Goal: Communication & Community: Answer question/provide support

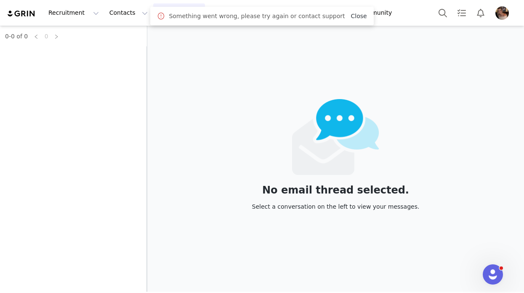
click at [354, 15] on link "Close" at bounding box center [359, 16] width 16 height 7
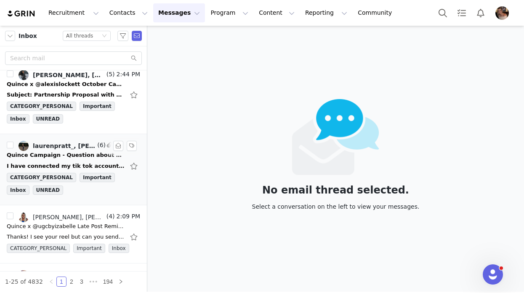
scroll to position [79, 0]
click at [93, 162] on div "I have connected my tik tok account. Since stone is out of stock I will do eith…" at bounding box center [66, 165] width 118 height 8
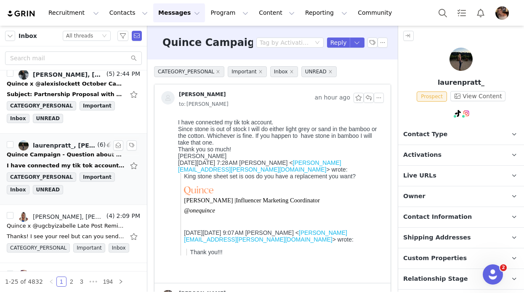
scroll to position [0, 0]
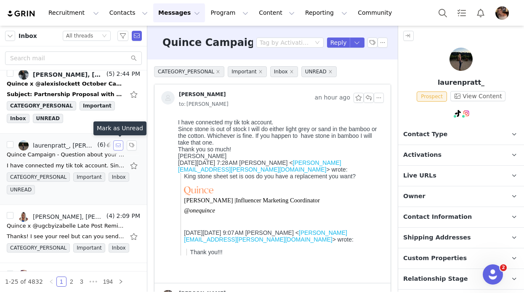
click at [120, 145] on button "button" at bounding box center [118, 145] width 10 height 10
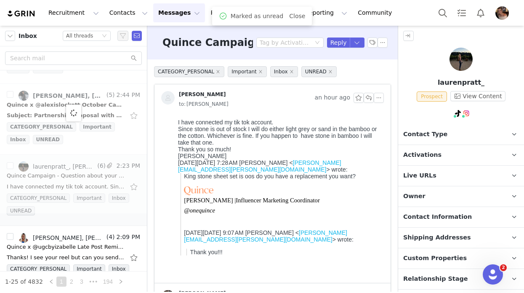
scroll to position [53, 0]
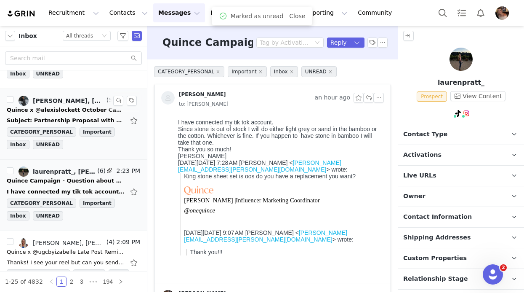
click at [85, 114] on div "Subject: Partnership Proposal with Quince Good morning, I hope this message fin…" at bounding box center [73, 120] width 133 height 13
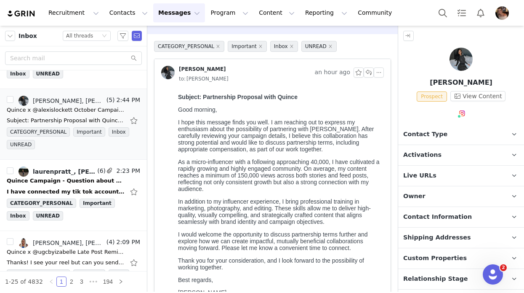
scroll to position [31, 0]
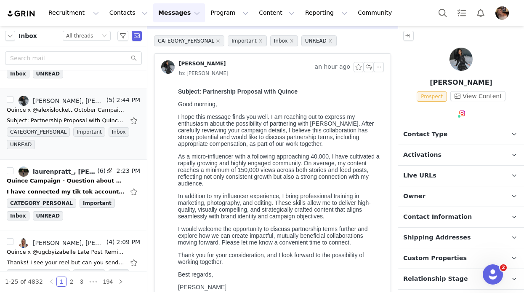
click at [411, 155] on span "Activations" at bounding box center [422, 154] width 38 height 9
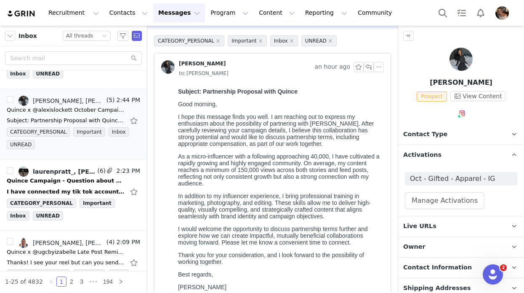
click at [427, 156] on span "Activations" at bounding box center [422, 154] width 38 height 9
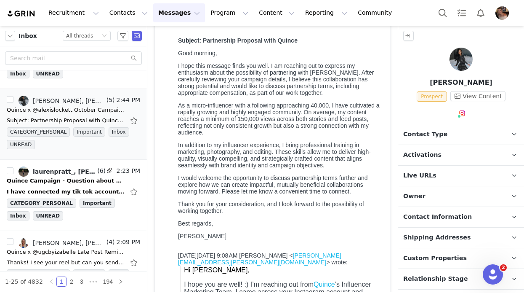
scroll to position [0, 0]
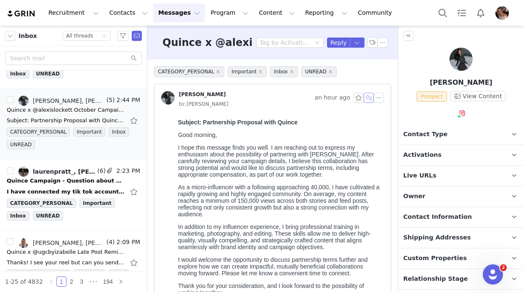
click at [368, 99] on button "button" at bounding box center [369, 98] width 10 height 10
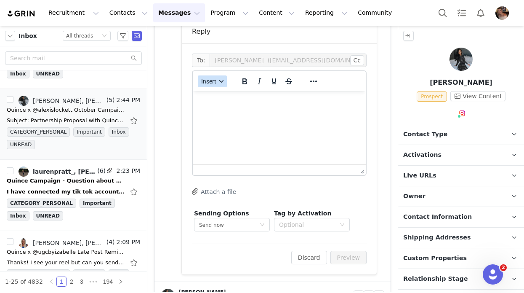
scroll to position [631, 0]
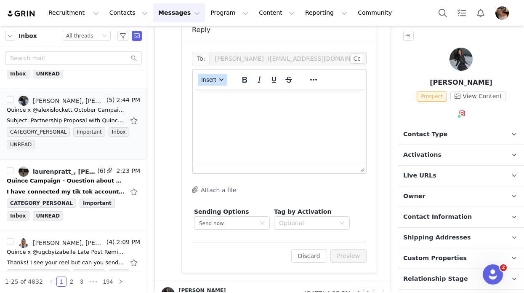
click at [213, 79] on span "Insert" at bounding box center [208, 79] width 15 height 7
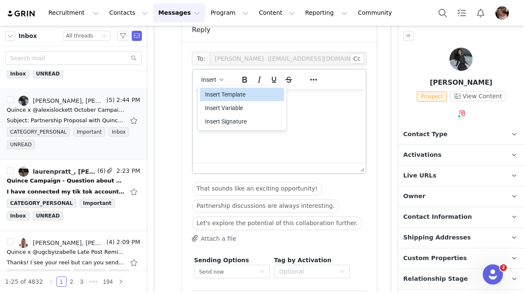
click at [243, 95] on div "Insert Template" at bounding box center [243, 94] width 76 height 10
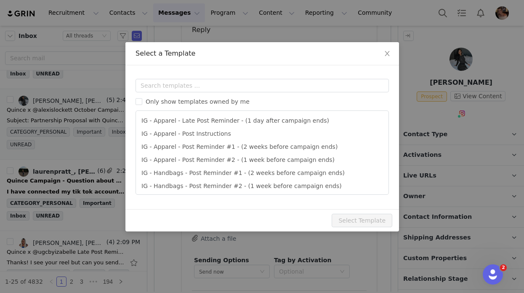
scroll to position [0, 0]
click at [233, 87] on input "text" at bounding box center [262, 85] width 253 height 13
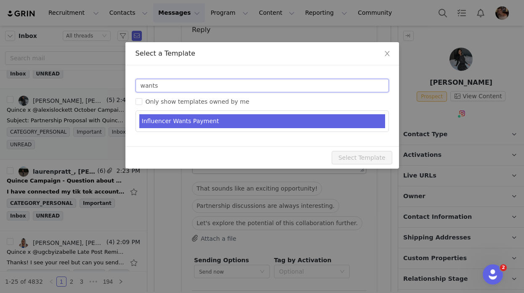
type input "wants"
type input "RE: Quince Campaign!"
click at [175, 121] on li "Influencer Wants Payment" at bounding box center [262, 121] width 246 height 14
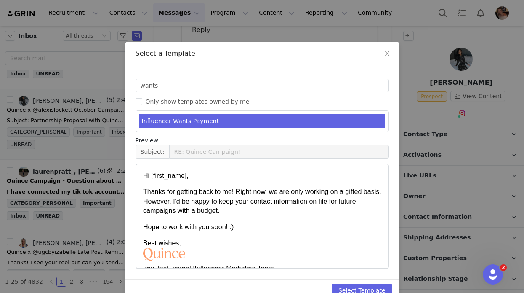
scroll to position [23, 0]
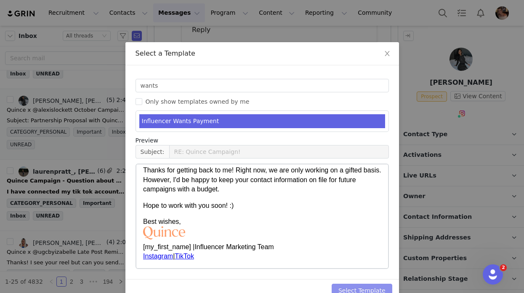
click at [365, 289] on button "Select Template" at bounding box center [362, 289] width 61 height 13
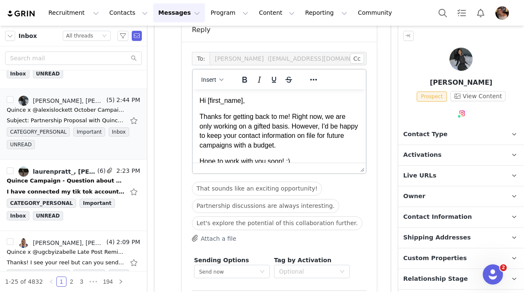
scroll to position [0, 0]
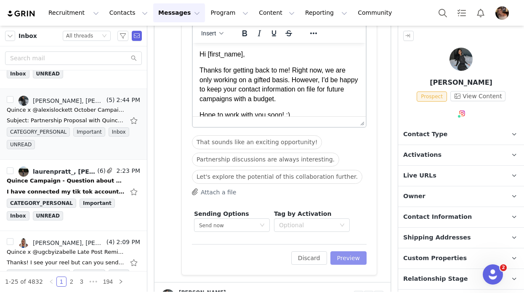
click at [361, 251] on button "Preview" at bounding box center [349, 257] width 37 height 13
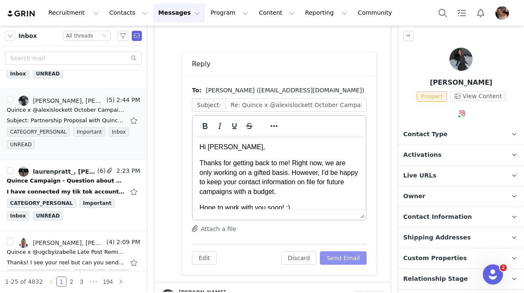
click at [356, 254] on button "Send Email" at bounding box center [343, 257] width 47 height 13
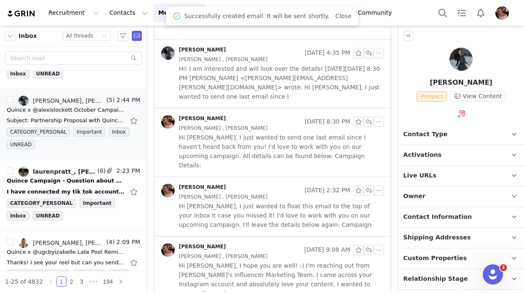
scroll to position [590, 0]
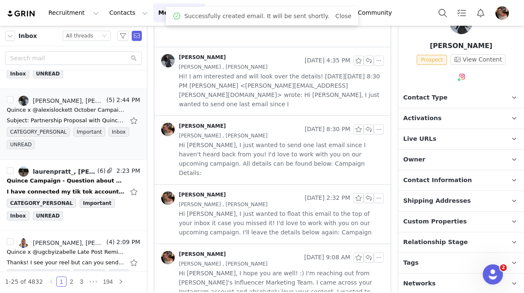
click at [430, 246] on span "Relationship Stage" at bounding box center [435, 241] width 65 height 9
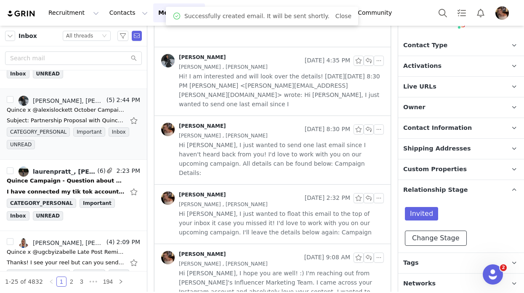
click at [427, 240] on button "Change Stage" at bounding box center [436, 237] width 62 height 15
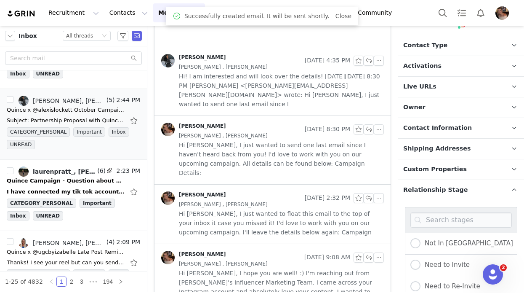
scroll to position [200, 0]
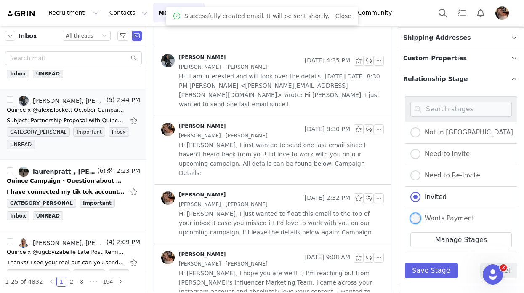
click at [416, 216] on span at bounding box center [416, 218] width 10 height 10
click at [416, 216] on input "Wants Payment" at bounding box center [416, 218] width 10 height 11
radio input "true"
radio input "false"
radio input "true"
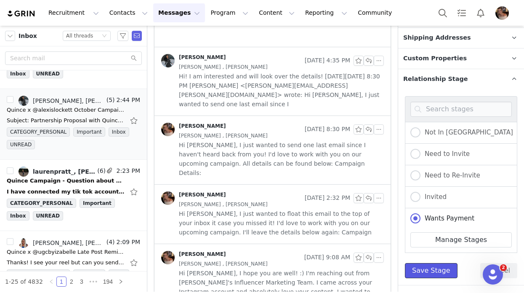
click at [422, 267] on button "Save Stage" at bounding box center [431, 270] width 53 height 15
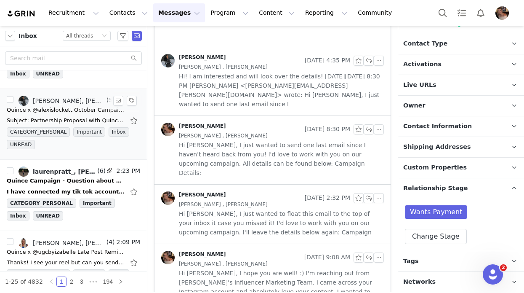
scroll to position [0, 0]
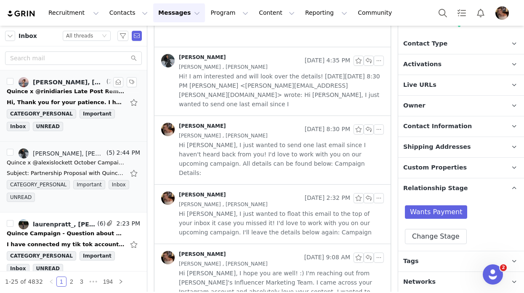
click at [91, 101] on div "Hi, Thank you for your patience. I have submitted the deliverables for approval…" at bounding box center [66, 102] width 118 height 8
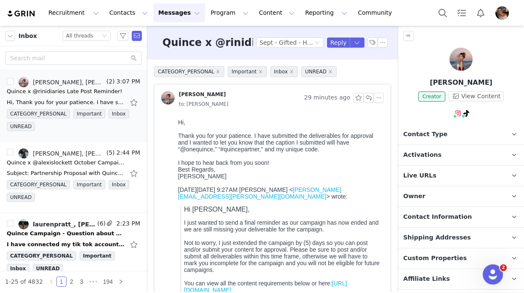
click at [429, 152] on span "Activations" at bounding box center [422, 154] width 38 height 9
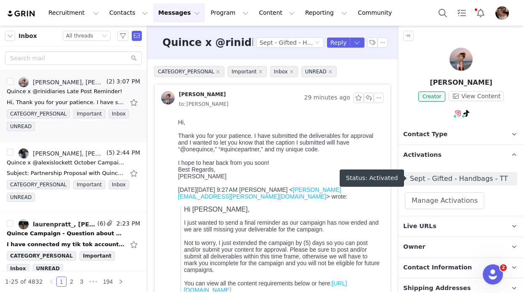
click at [445, 179] on span "Sept - Gifted - Handbags - TT" at bounding box center [461, 178] width 102 height 10
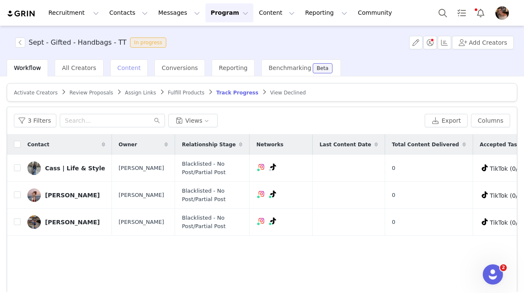
click at [128, 69] on span "Content" at bounding box center [129, 67] width 24 height 7
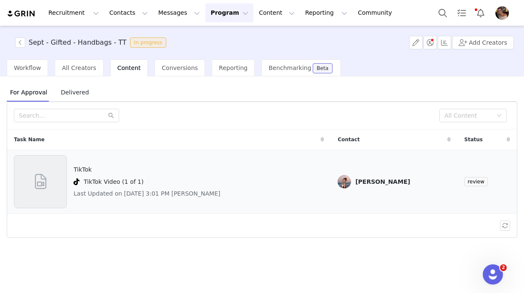
click at [257, 188] on div "TikTok TikTok Video (1 of 1) Last Updated on Oct 1, 2025 3:01 PM irene kim" at bounding box center [169, 181] width 310 height 53
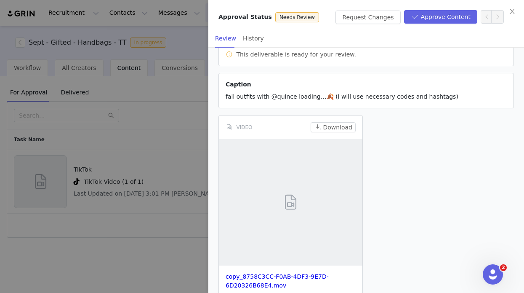
scroll to position [94, 0]
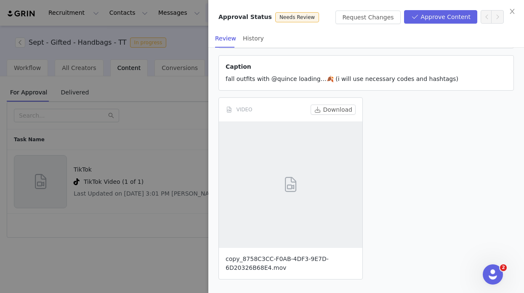
click at [283, 257] on link "copy_8758C3CC-F0AB-4DF3-9E7D-6D20326B68E4.mov" at bounding box center [277, 263] width 103 height 16
click at [382, 19] on button "Request Changes" at bounding box center [368, 17] width 65 height 13
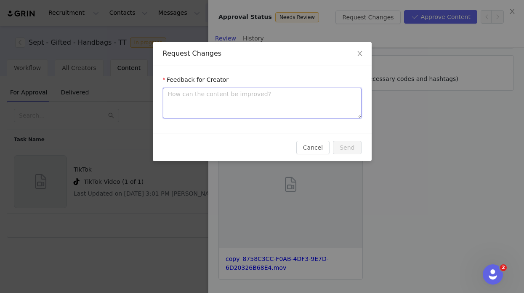
click at [285, 96] on textarea at bounding box center [262, 103] width 199 height 31
type textarea "C"
type textarea "Cu"
type textarea "Cut"
type textarea "Cute"
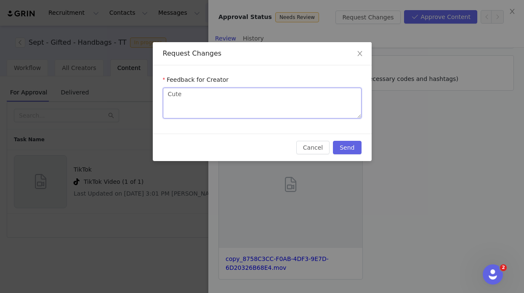
type textarea "Cute1"
type textarea "Cute"
type textarea "Cute!"
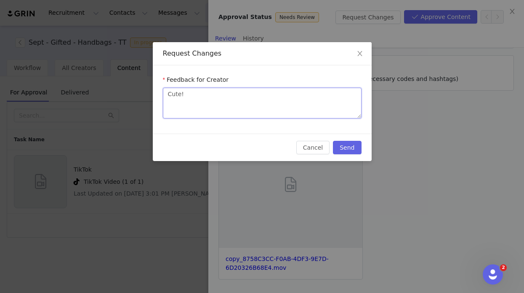
type textarea "Cute!"
type textarea "Cute! C"
type textarea "Cute! Ca"
type textarea "Cute! Can"
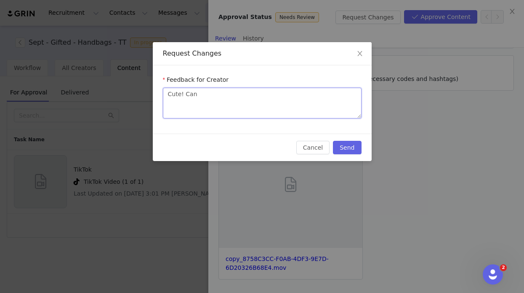
type textarea "Cute! Can y"
type textarea "Cute! Can yo"
type textarea "Cute! Can you"
type textarea "Cute! Can you c"
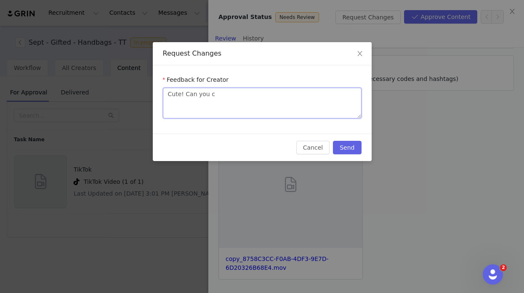
type textarea "Cute! Can you ch"
type textarea "Cute! Can you cha"
type textarea "Cute! Can you chan"
type textarea "Cute! Can you chang"
type textarea "Cute! Can you change"
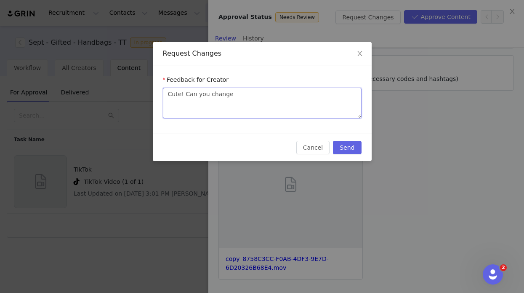
type textarea "Cute! Can you change"
type textarea "Cute! Can you change t"
type textarea "Cute! Can you change th"
type textarea "Cute! Can you change the"
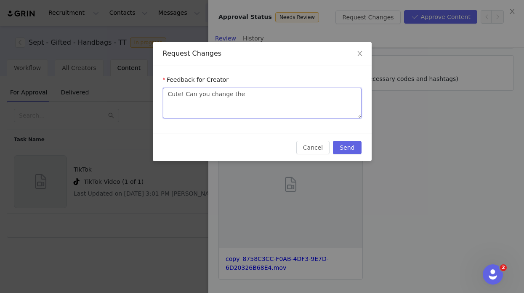
type textarea "Cute! Can you change the s"
type textarea "Cute! Can you change the so"
type textarea "Cute! Can you change the son"
type textarea "Cute! Can you change the song"
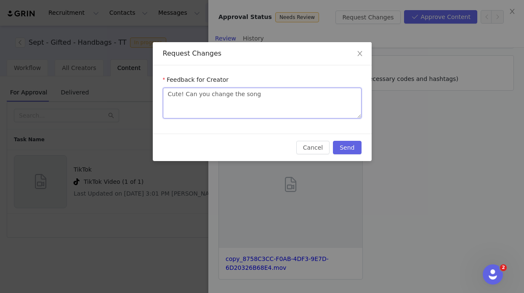
type textarea "Cute! Can you change the song t"
type textarea "Cute! Can you change the song to"
type textarea "Cute! Can you change the song to a"
type textarea "Cute! Can you change the song to a c"
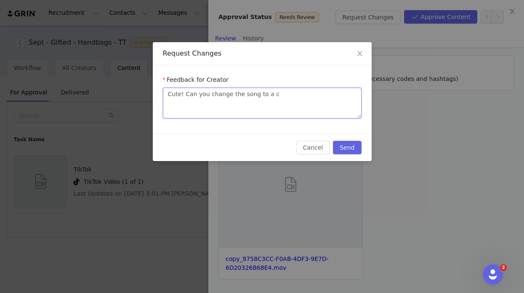
type textarea "Cute! Can you change the song to a co"
type textarea "Cute! Can you change the song to a cop"
type textarea "Cute! Can you change the song to a copy"
type textarea "Cute! Can you change the song to a copyr"
type textarea "Cute! Can you change the song to a copyri"
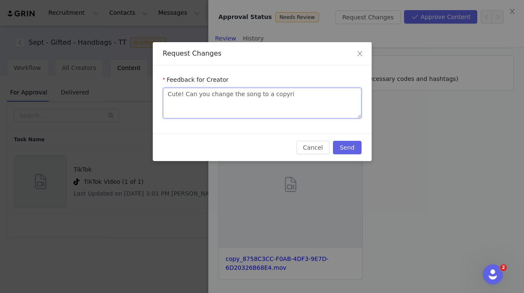
type textarea "Cute! Can you change the song to a copyrig"
type textarea "Cute! Can you change the song to a copyrigh"
type textarea "Cute! Can you change the song to a copyright"
type textarea "Cute! Can you change the song to a copyright f"
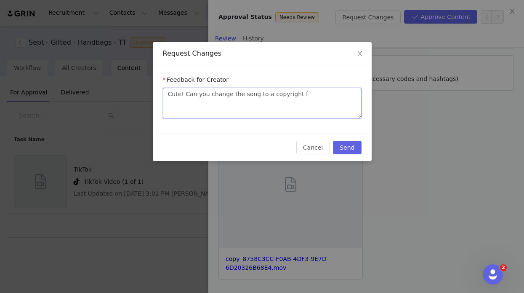
type textarea "Cute! Can you change the song to a copyright fr"
type textarea "Cute! Can you change the song to a copyright fre"
type textarea "Cute! Can you change the song to a copyright free"
type textarea "Cute! Can you change the song to a copyright free o"
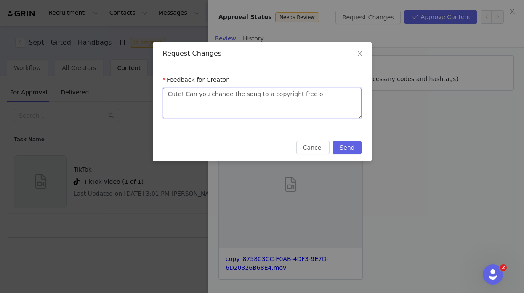
type textarea "Cute! Can you change the song to a copyright free on"
type textarea "Cute! Can you change the song to a copyright free one"
type textarea "Cute! Can you change the song to a copyright free one a"
type textarea "Cute! Can you change the song to a copyright free one an"
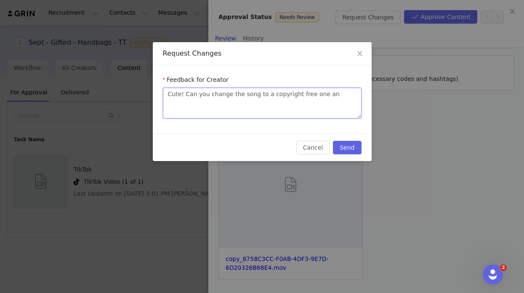
type textarea "Cute! Can you change the song to a copyright free one and"
type textarea "Cute! Can you change the song to a copyright free one and l"
type textarea "Cute! Can you change the song to a copyright free one and le"
type textarea "Cute! Can you change the song to a copyright free one and let"
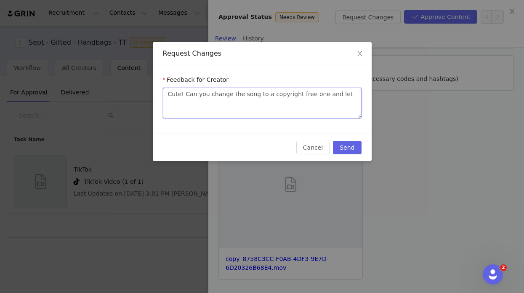
type textarea "Cute! Can you change the song to a copyright free one and let"
type textarea "Cute! Can you change the song to a copyright free one and let u"
type textarea "Cute! Can you change the song to a copyright free one and let us"
type textarea "Cute! Can you change the song to a copyright free one and let us k"
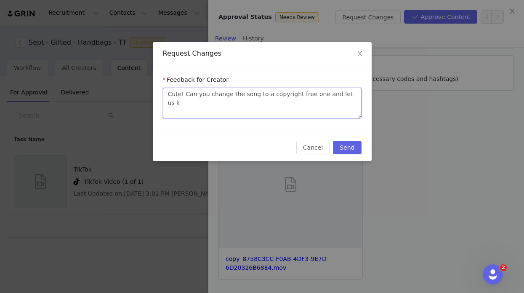
type textarea "Cute! Can you change the song to a copyright free one and let us kn"
type textarea "Cute! Can you change the song to a copyright free one and let us kno"
type textarea "Cute! Can you change the song to a copyright free one and let us know"
type textarea "Cute! Can you change the song to a copyright free one and let us know t"
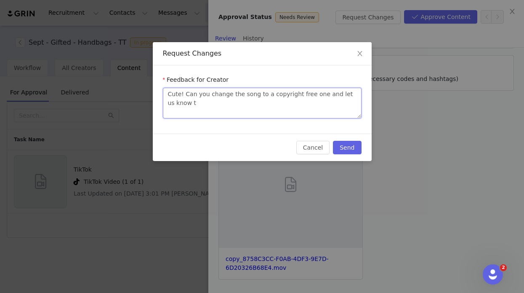
type textarea "Cute! Can you change the song to a copyright free one and let us know th"
type textarea "Cute! Can you change the song to a copyright free one and let us know the"
type textarea "Cute! Can you change the song to a copyright free one and let us know the t"
type textarea "Cute! Can you change the song to a copyright free one and let us know the ti"
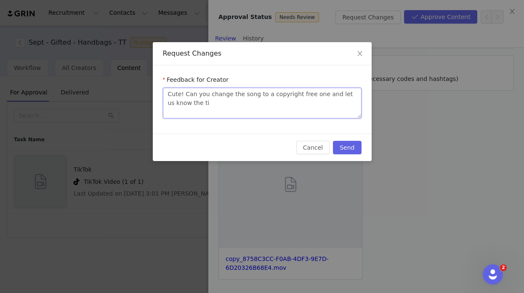
type textarea "Cute! Can you change the song to a copyright free one and let us know the tit"
type textarea "Cute! Can you change the song to a copyright free one and let us know the titl"
type textarea "Cute! Can you change the song to a copyright free one and let us know the title"
type textarea "Cute! Can you change the song to a copyright free one and let us know the title?"
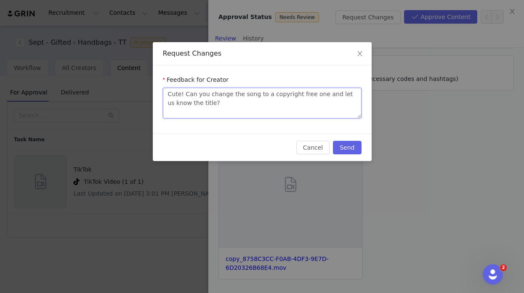
type textarea "Cute! Can you change the song to a copyright free one and let us know the title…"
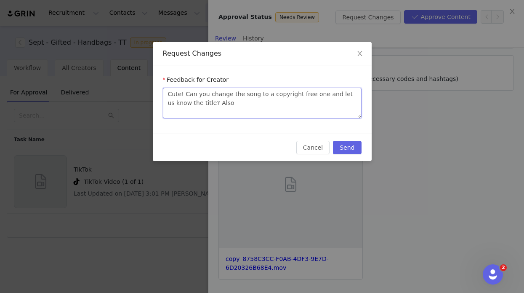
type textarea "Cute! Can you change the song to a copyright free one and let us know the title…"
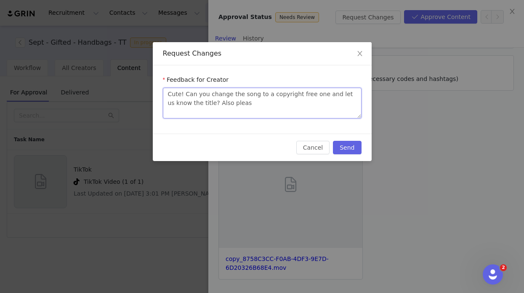
type textarea "Cute! Can you change the song to a copyright free one and let us know the title…"
click at [337, 101] on textarea "Cute! Can you change the song to a copyright free one and let us know the title…" at bounding box center [262, 103] width 199 height 31
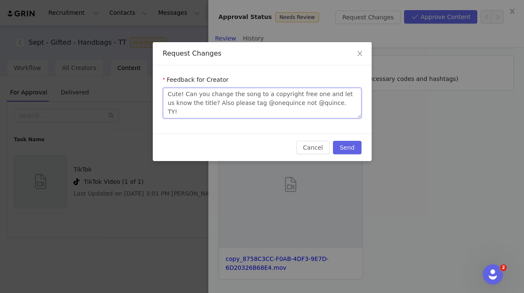
click at [337, 101] on textarea "Cute! Can you change the song to a copyright free one and let us know the title…" at bounding box center [262, 103] width 199 height 31
click at [357, 150] on button "Send" at bounding box center [347, 147] width 28 height 13
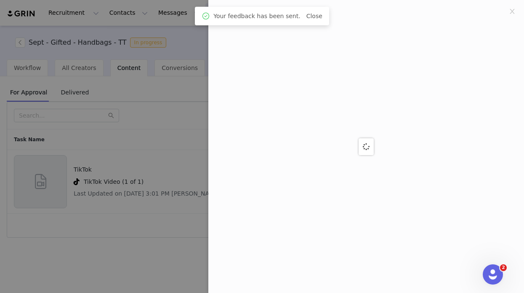
scroll to position [0, 0]
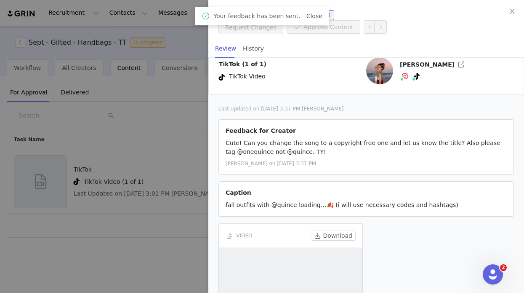
click at [147, 152] on div at bounding box center [262, 146] width 524 height 293
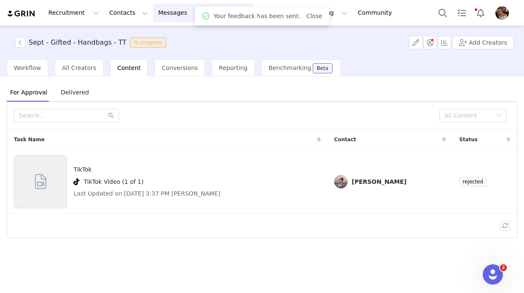
click at [167, 16] on button "Messages Messages" at bounding box center [179, 12] width 52 height 19
click at [169, 52] on div "Inbox" at bounding box center [177, 52] width 56 height 9
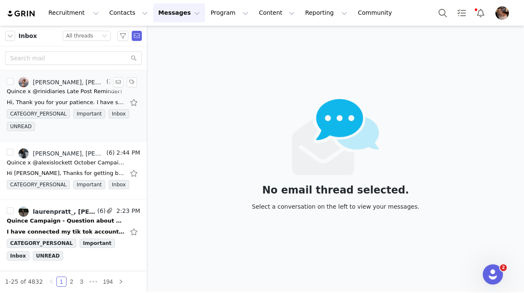
click at [60, 96] on div "Hi, Thank you for your patience. I have submitted the deliverables for approval…" at bounding box center [73, 102] width 133 height 13
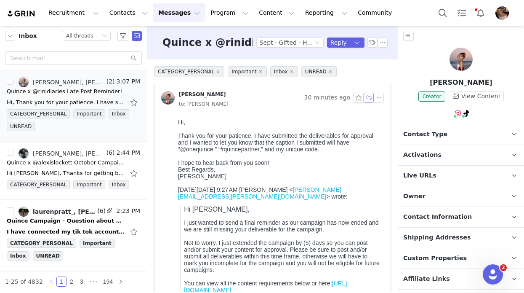
click at [367, 98] on button "button" at bounding box center [369, 98] width 10 height 10
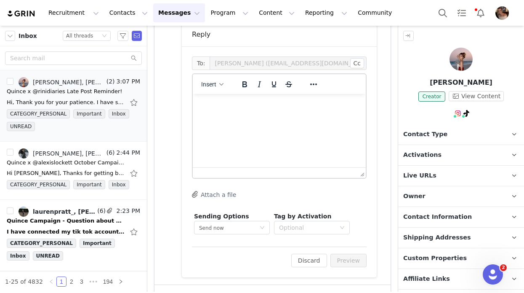
scroll to position [705, 0]
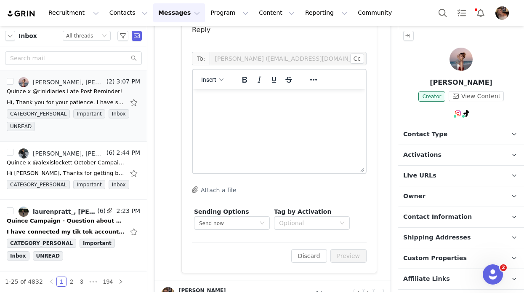
click at [256, 112] on html at bounding box center [279, 100] width 173 height 23
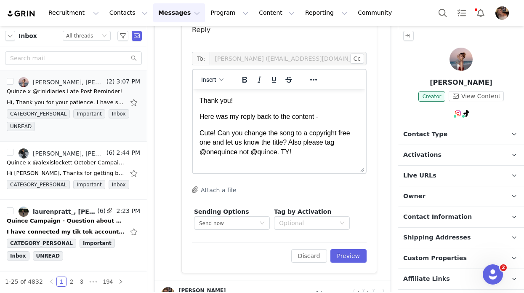
scroll to position [1, 0]
click at [339, 258] on button "Preview" at bounding box center [349, 255] width 37 height 13
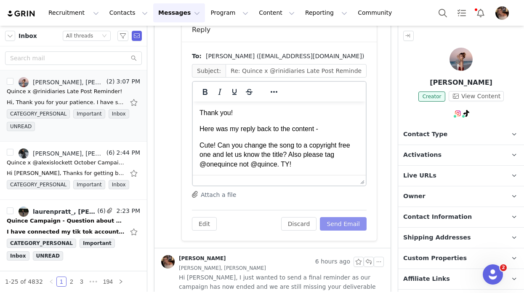
scroll to position [0, 0]
click at [351, 223] on button "Send Email" at bounding box center [343, 223] width 47 height 13
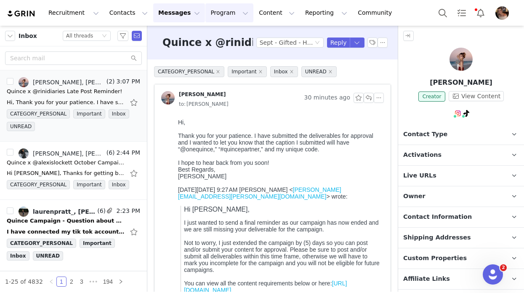
click at [205, 19] on button "Program Program" at bounding box center [229, 12] width 48 height 19
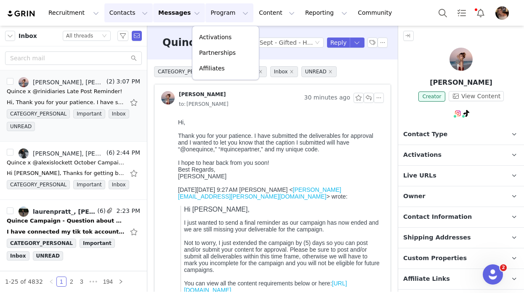
click at [126, 11] on button "Contacts Contacts" at bounding box center [128, 12] width 48 height 19
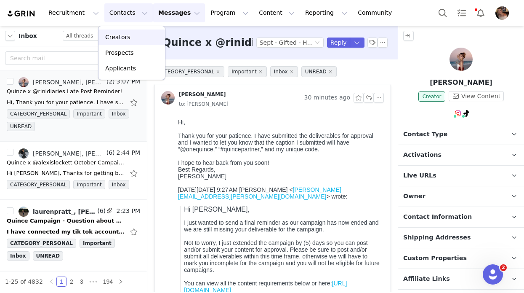
click at [130, 44] on link "Creators" at bounding box center [132, 37] width 67 height 16
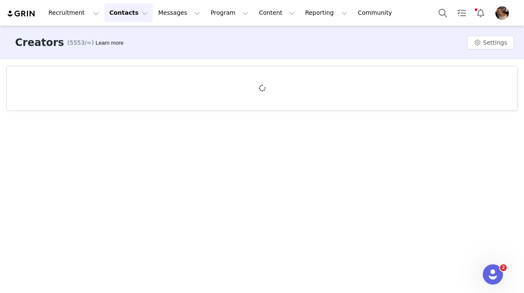
click at [127, 19] on button "Contacts Contacts" at bounding box center [128, 12] width 48 height 19
click at [128, 55] on p "Prospects" at bounding box center [119, 52] width 28 height 9
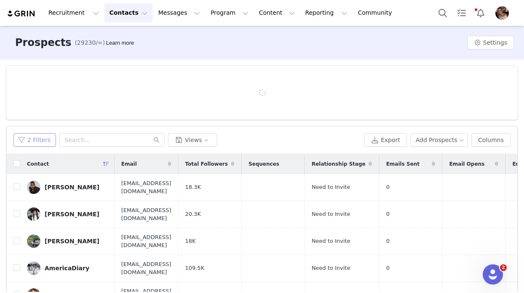
click at [45, 140] on button "2 Filters" at bounding box center [34, 139] width 43 height 13
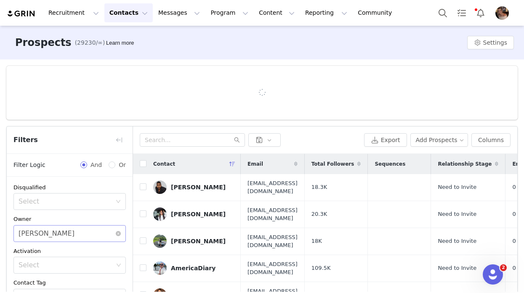
click at [59, 227] on div "[PERSON_NAME]" at bounding box center [47, 233] width 56 height 16
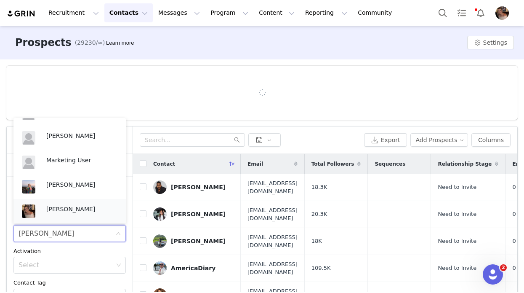
scroll to position [191, 0]
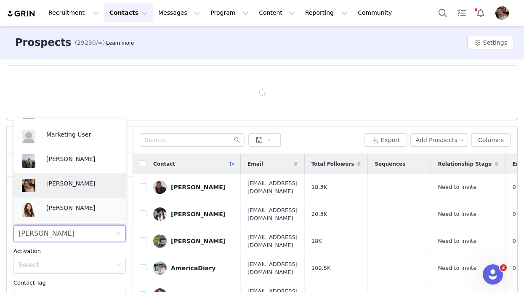
click at [66, 205] on p "Jinsey Roten" at bounding box center [81, 207] width 71 height 9
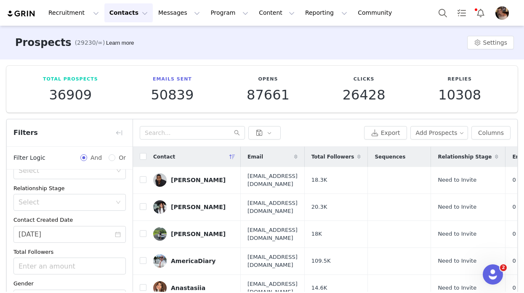
scroll to position [86, 0]
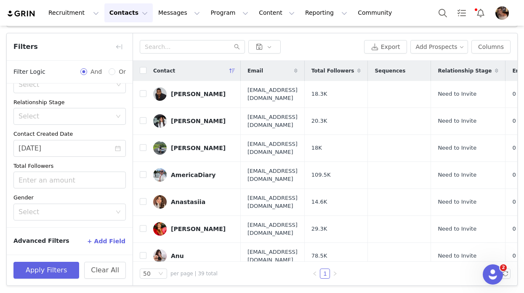
click at [58, 282] on div "Apply Filters Clear All" at bounding box center [70, 269] width 126 height 31
click at [58, 275] on button "Apply Filters" at bounding box center [46, 269] width 66 height 17
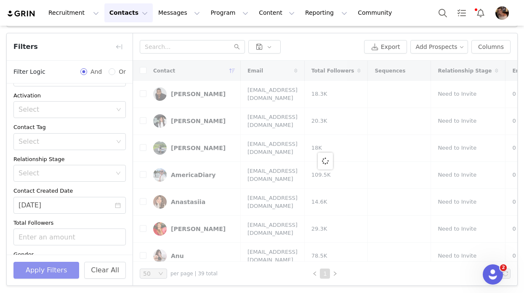
scroll to position [21, 0]
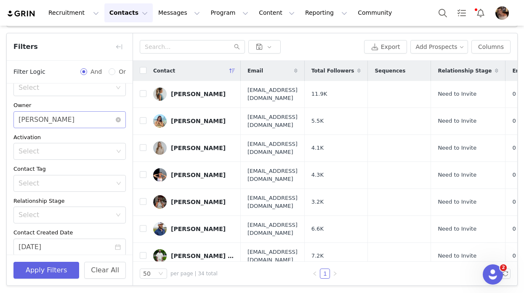
click at [54, 120] on div "Jinsey Roten" at bounding box center [47, 120] width 56 height 16
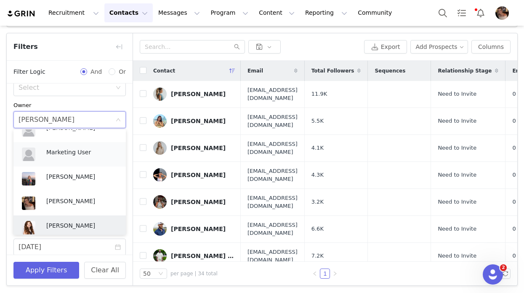
scroll to position [185, 0]
click at [52, 176] on p "Kensley Wiggins" at bounding box center [81, 175] width 71 height 9
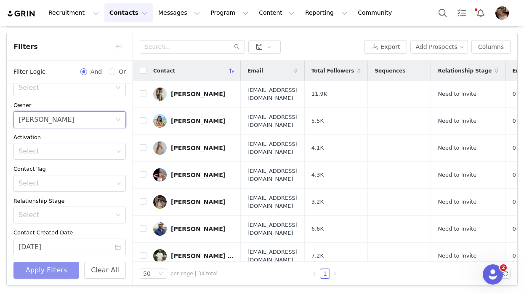
click at [31, 268] on button "Apply Filters" at bounding box center [46, 269] width 66 height 17
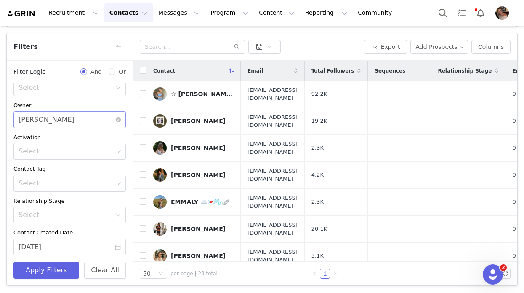
click at [61, 120] on div "Kensley Wiggins" at bounding box center [47, 120] width 56 height 16
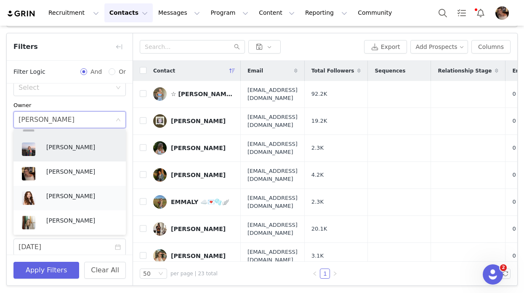
scroll to position [217, 0]
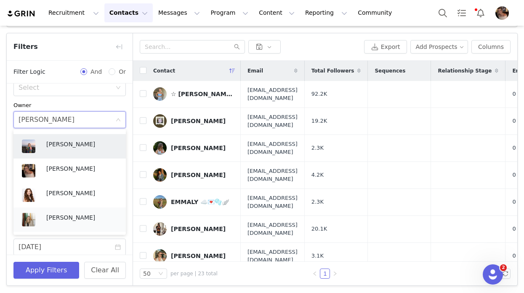
click at [59, 216] on p "Rachel Stanke" at bounding box center [81, 217] width 71 height 9
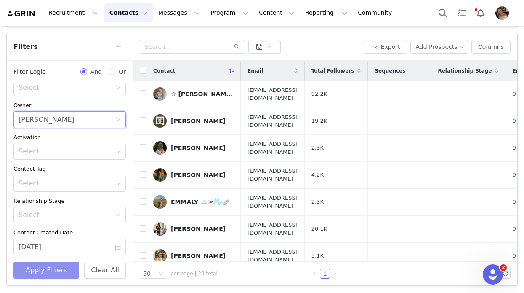
click at [56, 266] on button "Apply Filters" at bounding box center [46, 269] width 66 height 17
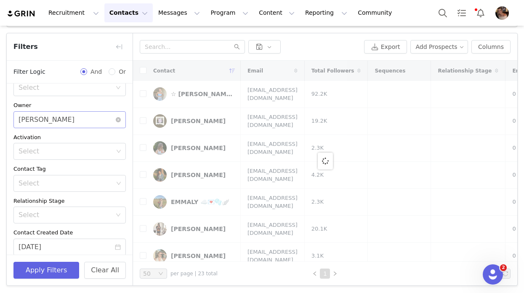
click at [59, 124] on div "Rachel Stanke" at bounding box center [47, 120] width 56 height 16
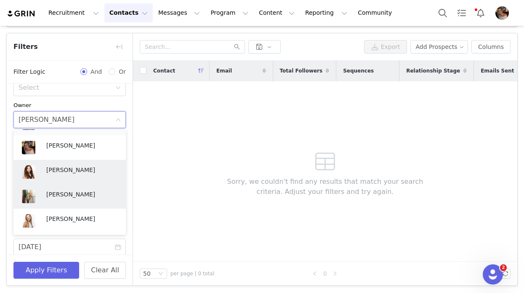
scroll to position [243, 0]
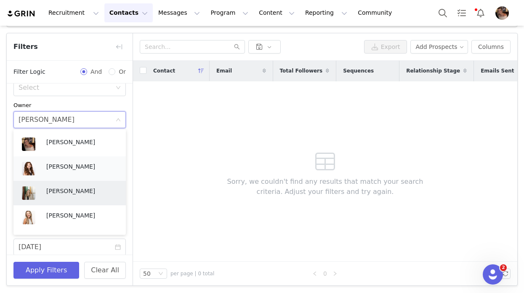
click at [64, 171] on div "Jinsey Roten" at bounding box center [81, 168] width 71 height 13
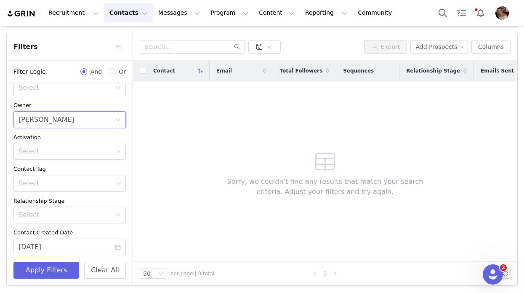
click at [71, 131] on div "Disqualified Select Owner Select Jinsey Roten Activation Select Contact Tag Sel…" at bounding box center [70, 194] width 126 height 263
click at [73, 120] on div "Select Jinsey Roten" at bounding box center [67, 120] width 97 height 16
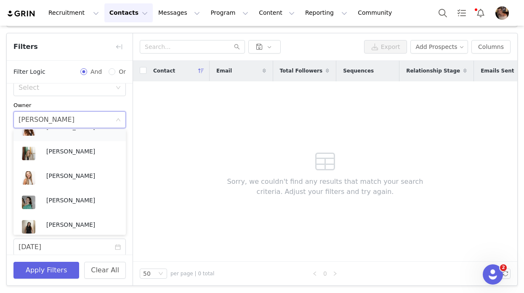
scroll to position [313, 0]
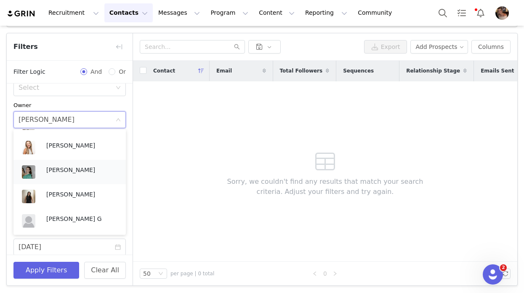
click at [68, 165] on p "Nuala Sullivan" at bounding box center [81, 169] width 71 height 9
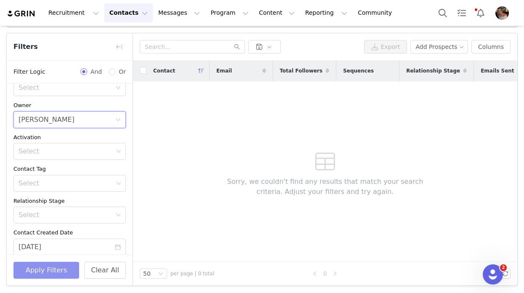
click at [60, 270] on button "Apply Filters" at bounding box center [46, 269] width 66 height 17
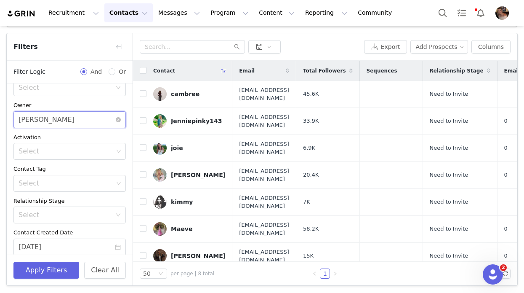
click at [66, 120] on div "Select Nuala Sullivan" at bounding box center [67, 120] width 97 height 16
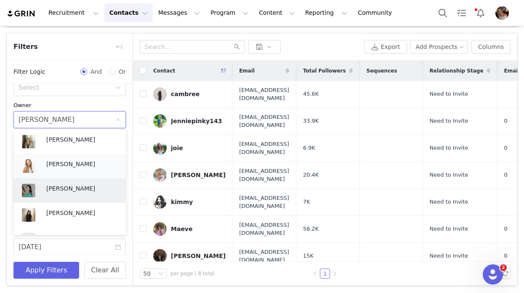
scroll to position [313, 0]
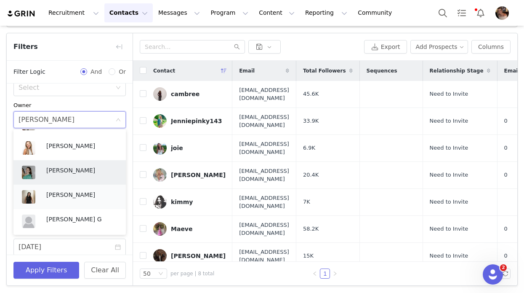
click at [49, 195] on p "Alexandra Mekikian" at bounding box center [81, 194] width 71 height 9
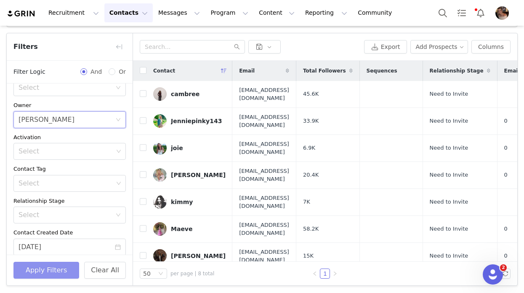
click at [50, 267] on button "Apply Filters" at bounding box center [46, 269] width 66 height 17
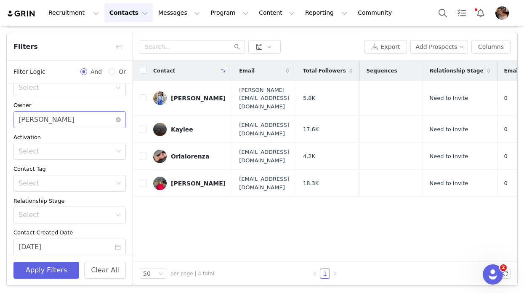
click at [66, 122] on div "Alexandra Mekikian" at bounding box center [47, 120] width 56 height 16
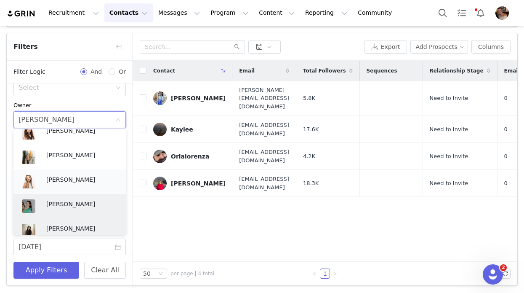
scroll to position [278, 0]
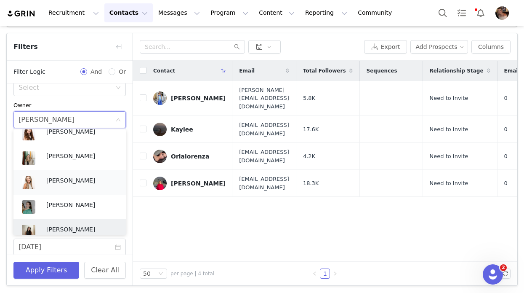
click at [51, 181] on p "Lily Goldberg" at bounding box center [81, 180] width 71 height 9
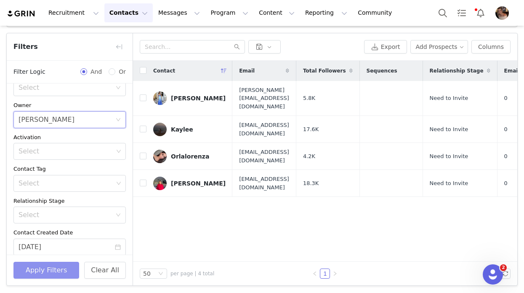
click at [51, 268] on button "Apply Filters" at bounding box center [46, 269] width 66 height 17
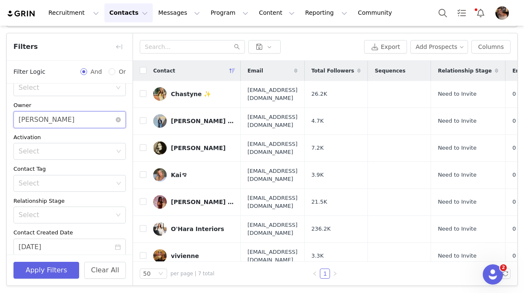
click at [63, 118] on div "Select Lily Goldberg" at bounding box center [67, 120] width 97 height 16
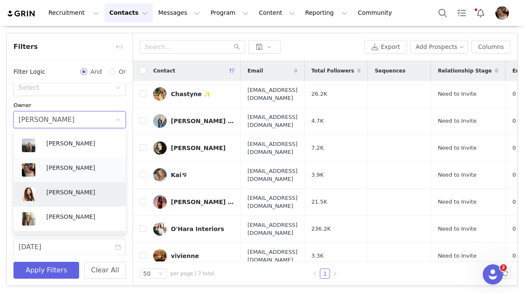
scroll to position [215, 0]
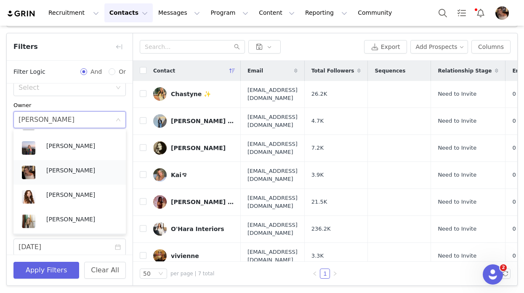
click at [49, 171] on p "[PERSON_NAME]" at bounding box center [81, 169] width 71 height 9
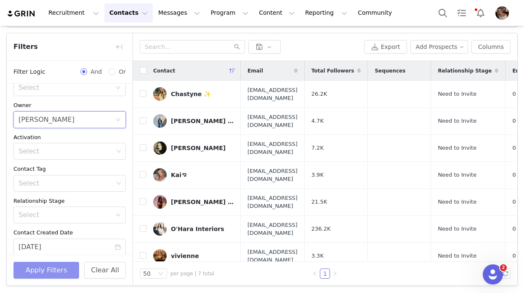
click at [34, 265] on button "Apply Filters" at bounding box center [46, 269] width 66 height 17
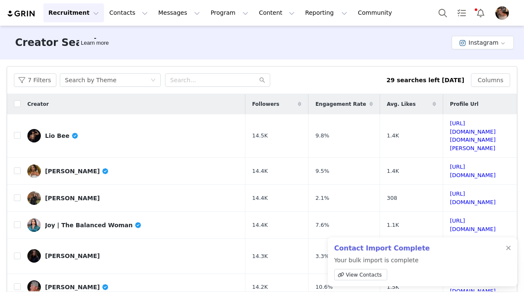
scroll to position [443, 0]
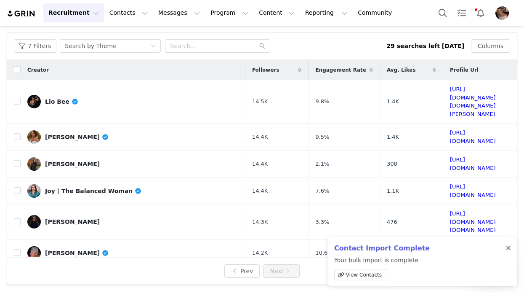
click at [510, 247] on div at bounding box center [508, 248] width 5 height 7
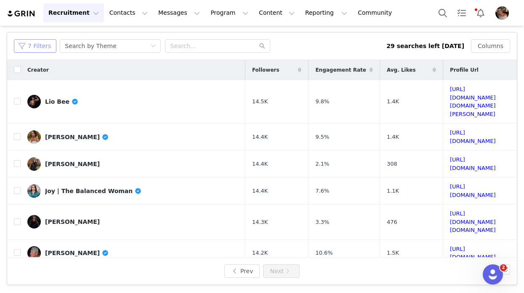
click at [40, 43] on button "7 Filters" at bounding box center [35, 45] width 43 height 13
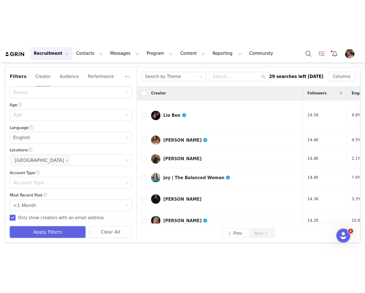
scroll to position [0, 0]
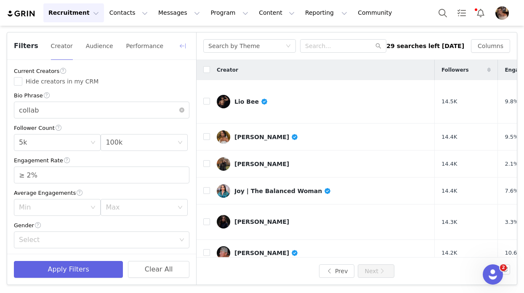
click at [184, 45] on button "button" at bounding box center [182, 45] width 13 height 13
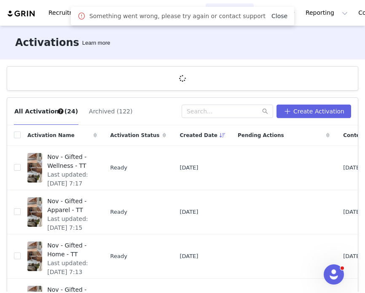
click at [271, 16] on link "Close" at bounding box center [279, 16] width 16 height 7
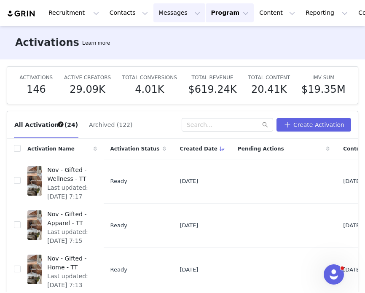
click at [181, 12] on button "Messages Messages" at bounding box center [179, 12] width 52 height 19
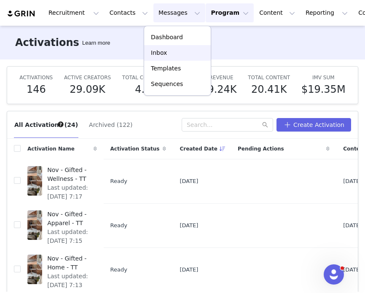
click at [169, 48] on link "Inbox" at bounding box center [177, 53] width 67 height 16
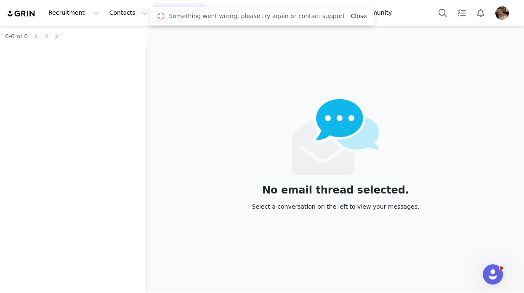
click at [352, 16] on link "Close" at bounding box center [359, 16] width 16 height 7
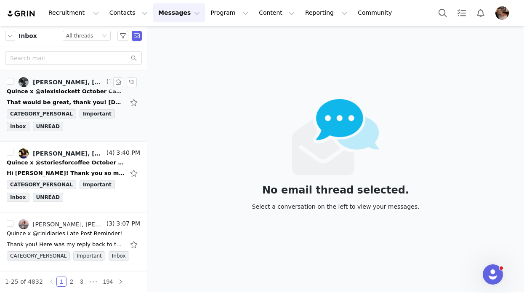
click at [83, 98] on div "That would be great, thank you! [DATE][DATE] 3:36 PM [PERSON_NAME] <[PERSON_NAM…" at bounding box center [66, 102] width 118 height 8
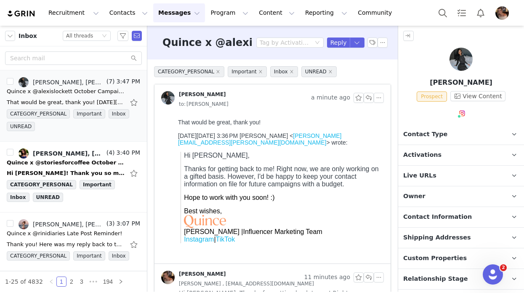
click at [419, 275] on span "Relationship Stage" at bounding box center [435, 278] width 65 height 9
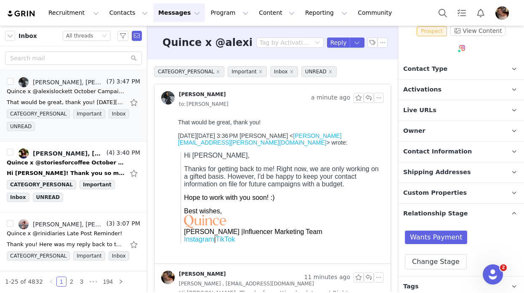
click at [438, 220] on p "Relationship Stage Use relationship stages to move contacts through a logical s…" at bounding box center [451, 213] width 106 height 20
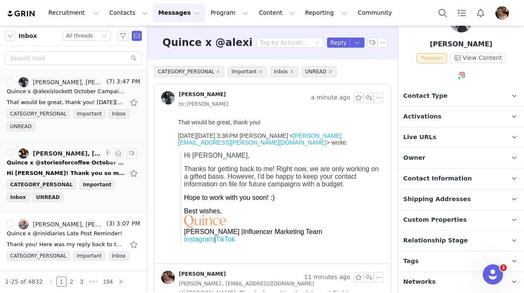
click at [79, 172] on div "Hi [PERSON_NAME]! Thank you so much for reaching out to me and apologies for th…" at bounding box center [66, 173] width 118 height 8
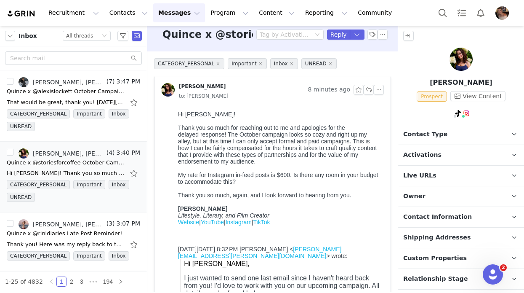
scroll to position [6, 0]
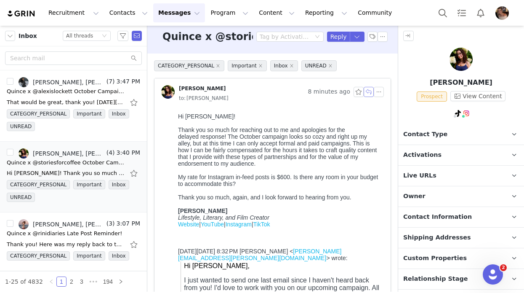
click at [369, 91] on button "button" at bounding box center [369, 92] width 10 height 10
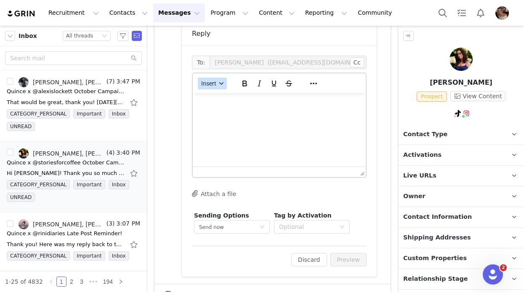
scroll to position [489, 0]
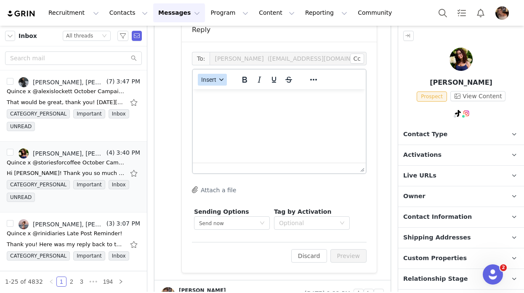
click at [209, 80] on span "Insert" at bounding box center [208, 79] width 15 height 7
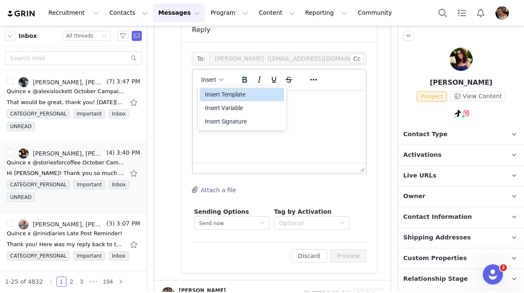
click at [212, 94] on div "Insert Template" at bounding box center [243, 94] width 76 height 10
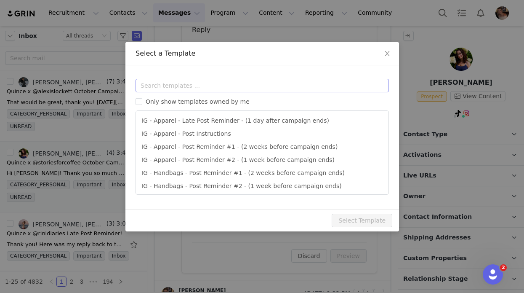
scroll to position [0, 0]
click at [211, 87] on input "text" at bounding box center [262, 85] width 253 height 13
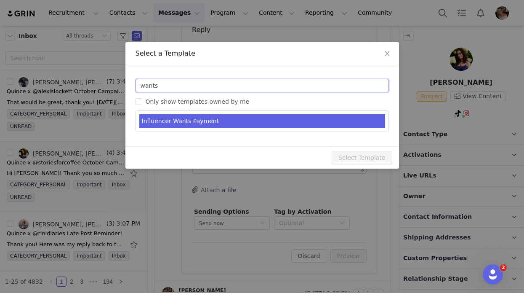
type input "wants"
type input "RE: Quince Campaign!"
click at [189, 127] on li "Influencer Wants Payment" at bounding box center [262, 121] width 246 height 14
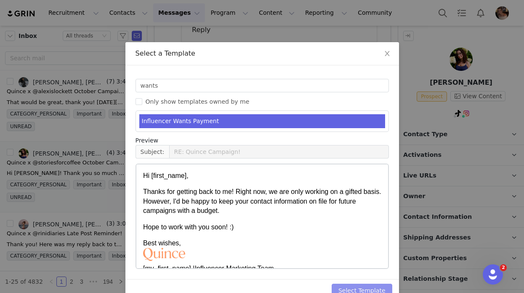
click at [357, 288] on button "Select Template" at bounding box center [362, 289] width 61 height 13
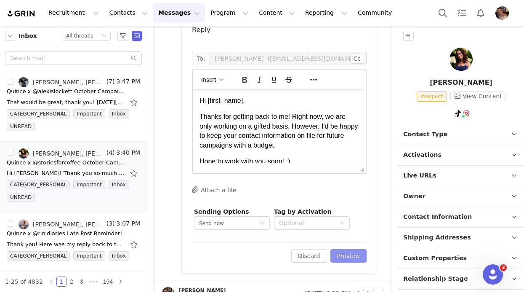
click at [360, 258] on button "Preview" at bounding box center [349, 255] width 37 height 13
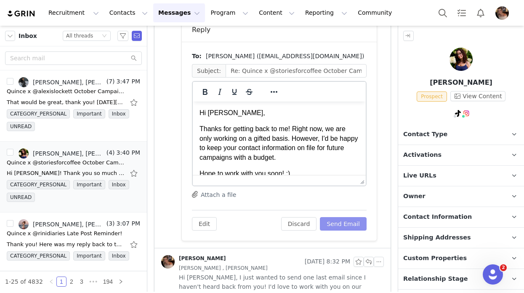
click at [355, 225] on button "Send Email" at bounding box center [343, 223] width 47 height 13
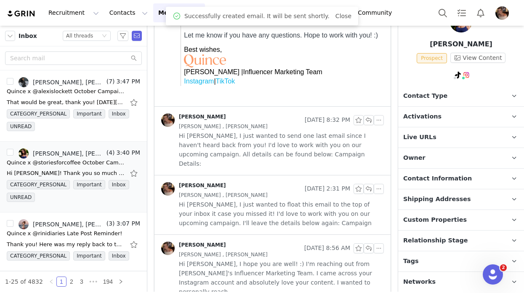
click at [438, 236] on span "Relationship Stage" at bounding box center [435, 240] width 65 height 9
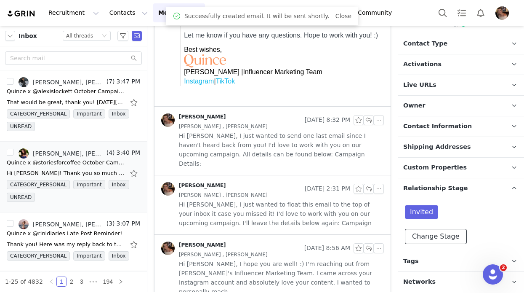
click at [430, 240] on button "Change Stage" at bounding box center [436, 236] width 62 height 15
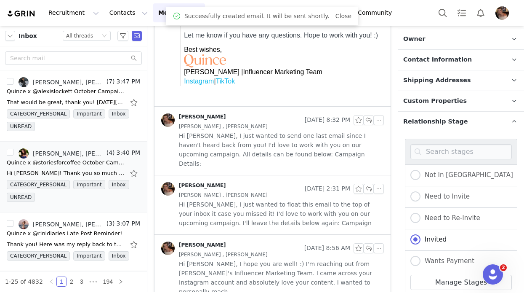
scroll to position [234, 0]
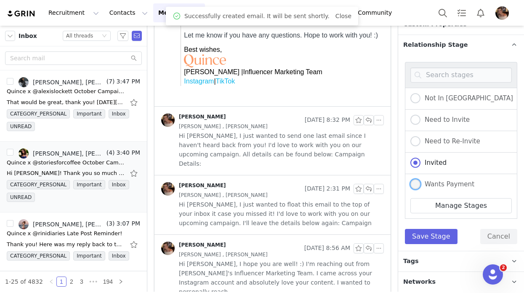
click at [416, 184] on span at bounding box center [416, 184] width 10 height 10
click at [416, 184] on input "Wants Payment" at bounding box center [416, 184] width 10 height 11
radio input "true"
radio input "false"
radio input "true"
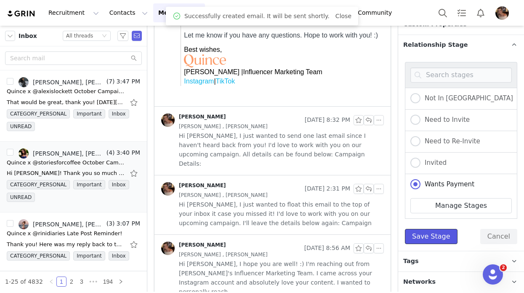
click at [421, 231] on button "Save Stage" at bounding box center [431, 236] width 53 height 15
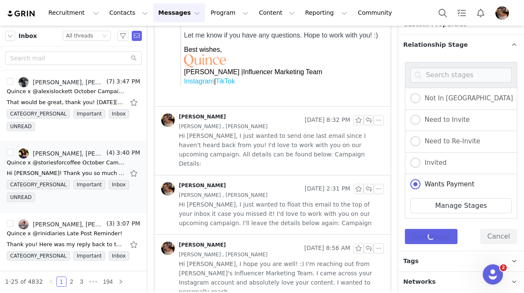
scroll to position [91, 0]
